Goal: Information Seeking & Learning: Learn about a topic

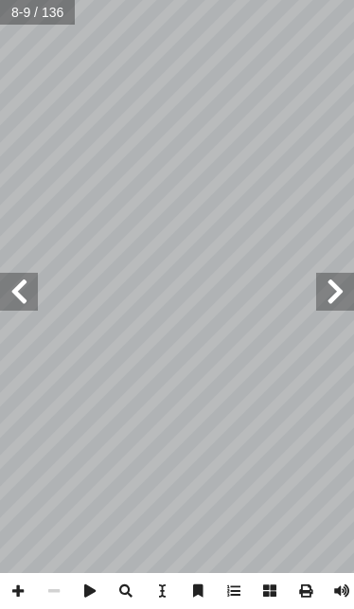
click at [24, 288] on span at bounding box center [19, 292] width 38 height 38
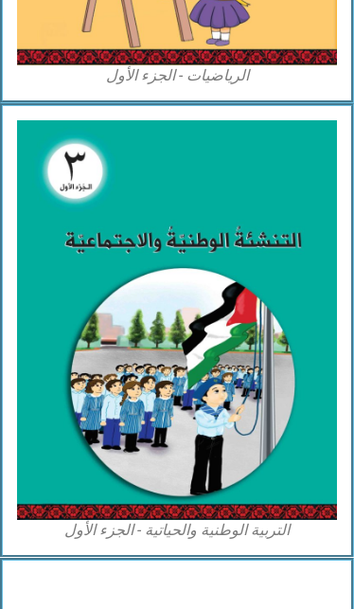
scroll to position [1569, 0]
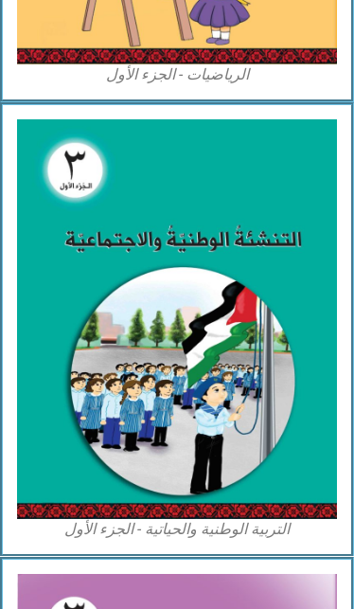
click at [224, 386] on img at bounding box center [177, 319] width 320 height 400
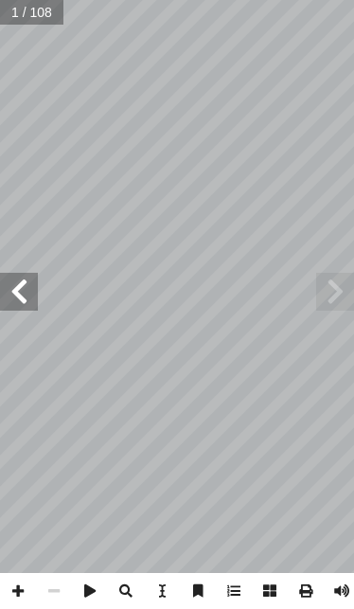
click at [27, 281] on span at bounding box center [19, 292] width 38 height 38
click at [8, 296] on span at bounding box center [19, 292] width 38 height 38
click at [13, 282] on span at bounding box center [19, 292] width 38 height 38
click at [27, 291] on span at bounding box center [19, 292] width 38 height 38
click at [16, 283] on span at bounding box center [19, 292] width 38 height 38
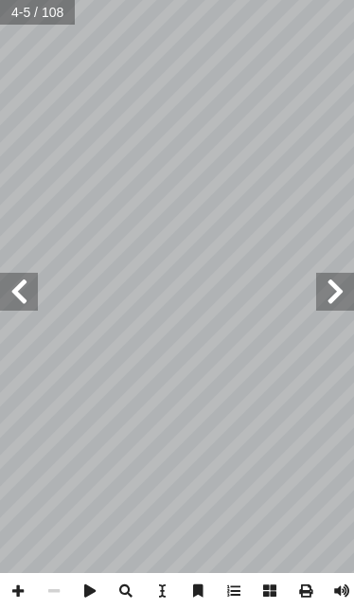
click at [27, 277] on span at bounding box center [19, 292] width 38 height 38
click at [18, 283] on span at bounding box center [19, 292] width 38 height 38
click at [27, 279] on span at bounding box center [19, 292] width 38 height 38
click at [14, 286] on span at bounding box center [19, 292] width 38 height 38
click at [15, 283] on span at bounding box center [19, 292] width 38 height 38
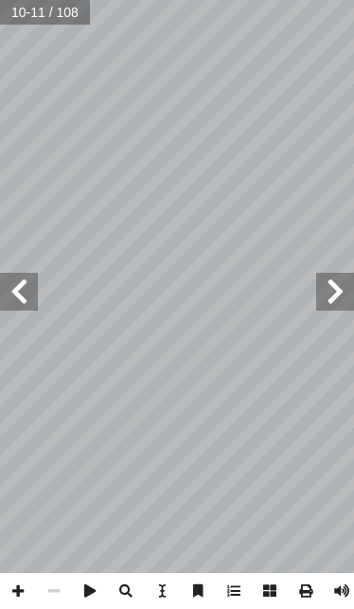
click at [9, 276] on span at bounding box center [19, 292] width 38 height 38
click at [20, 281] on span at bounding box center [19, 292] width 38 height 38
click at [22, 278] on span at bounding box center [19, 292] width 38 height 38
click at [11, 277] on span at bounding box center [19, 292] width 38 height 38
click at [22, 292] on span at bounding box center [19, 292] width 38 height 38
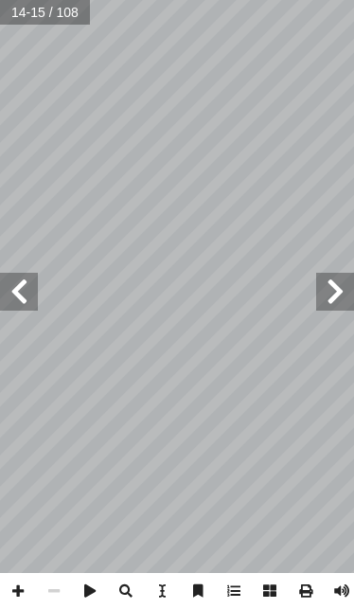
click at [12, 283] on span at bounding box center [19, 292] width 38 height 38
click at [14, 292] on span at bounding box center [19, 292] width 38 height 38
click at [12, 290] on span at bounding box center [19, 292] width 38 height 38
click at [26, 290] on span at bounding box center [19, 292] width 38 height 38
click at [21, 285] on span at bounding box center [19, 292] width 38 height 38
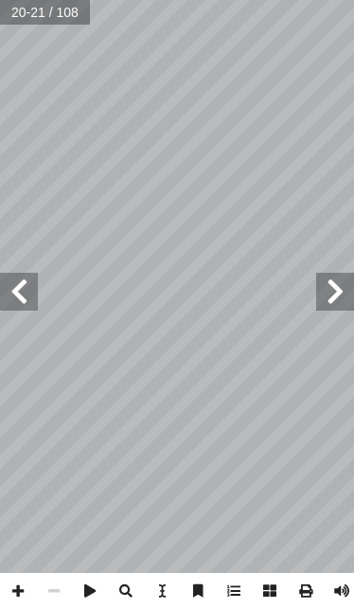
click at [13, 273] on span at bounding box center [19, 292] width 38 height 38
click at [35, 280] on span at bounding box center [19, 292] width 38 height 38
click at [32, 280] on span at bounding box center [19, 292] width 38 height 38
click at [26, 278] on span at bounding box center [19, 292] width 38 height 38
click at [16, 288] on span at bounding box center [19, 292] width 38 height 38
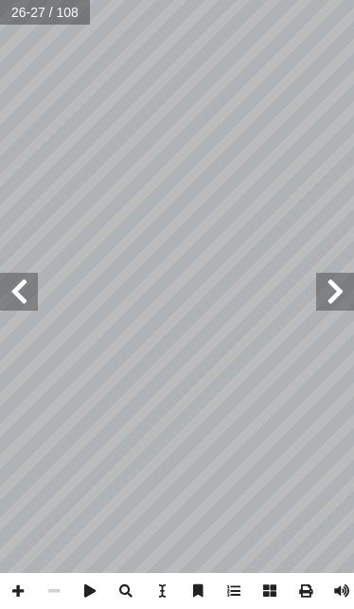
click at [18, 305] on span at bounding box center [19, 292] width 38 height 38
click at [340, 303] on span at bounding box center [335, 292] width 38 height 38
